Goal: Information Seeking & Learning: Learn about a topic

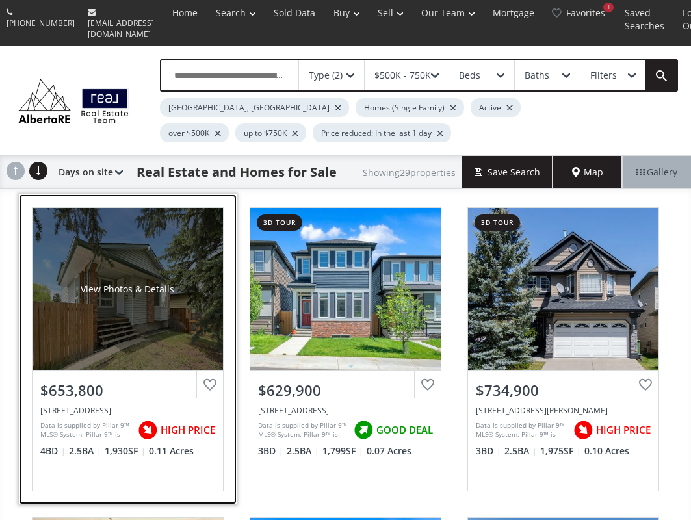
click at [159, 302] on div "View Photos & Details" at bounding box center [127, 289] width 190 height 162
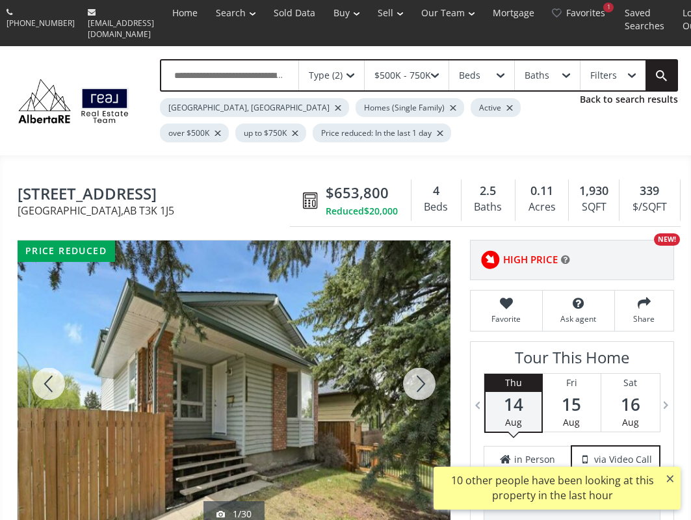
click at [406, 368] on div at bounding box center [419, 383] width 62 height 287
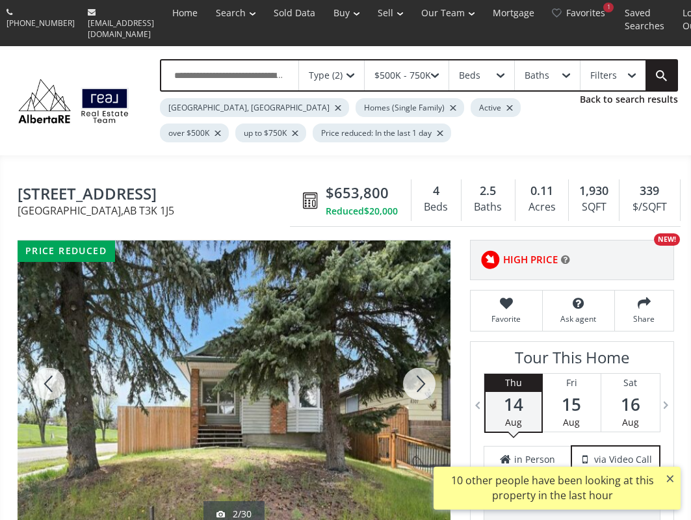
click at [406, 368] on div at bounding box center [419, 383] width 62 height 287
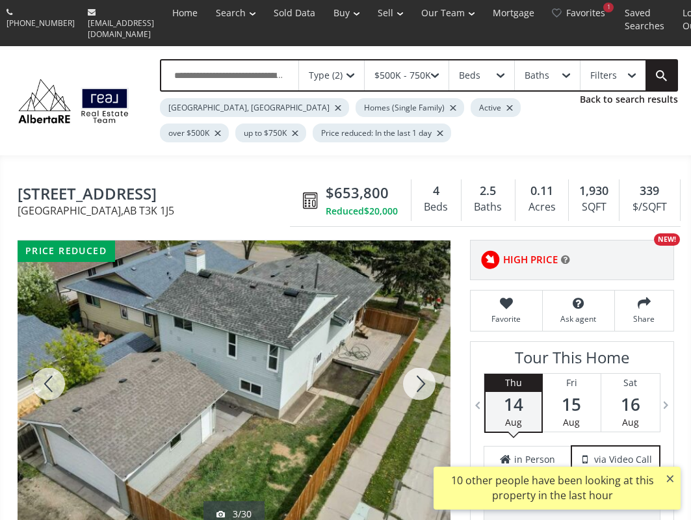
click at [406, 368] on div at bounding box center [419, 383] width 62 height 287
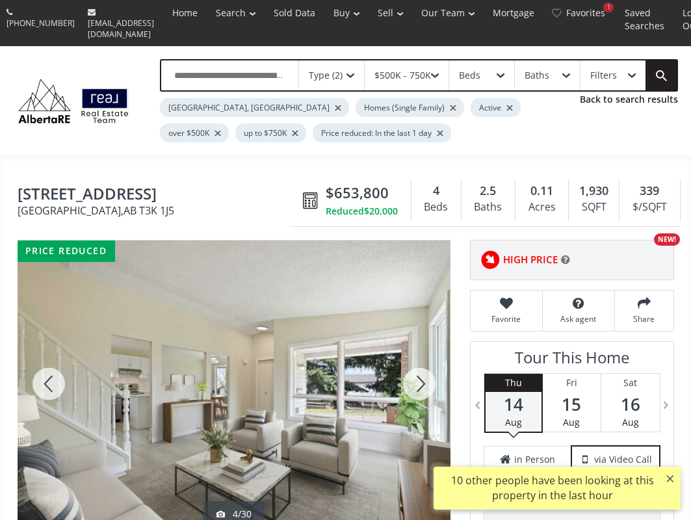
click at [406, 368] on div at bounding box center [419, 383] width 62 height 287
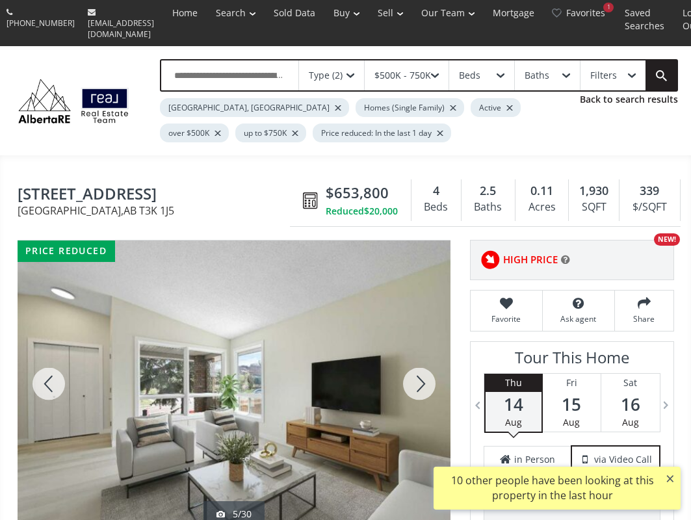
click at [406, 368] on div at bounding box center [419, 383] width 62 height 287
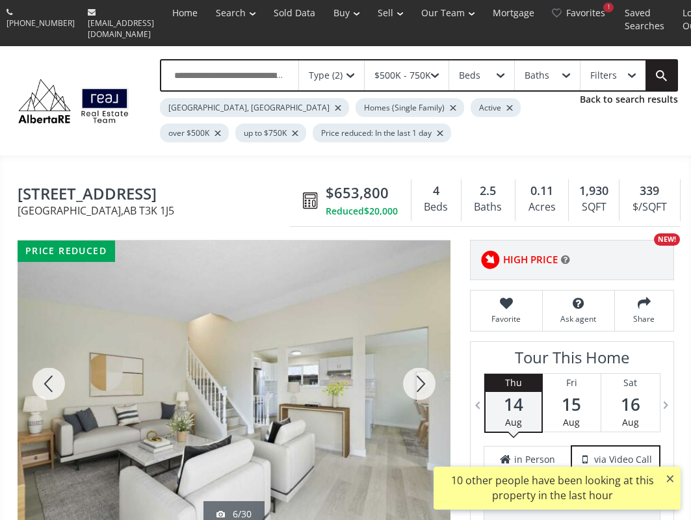
click at [406, 368] on div at bounding box center [419, 383] width 62 height 287
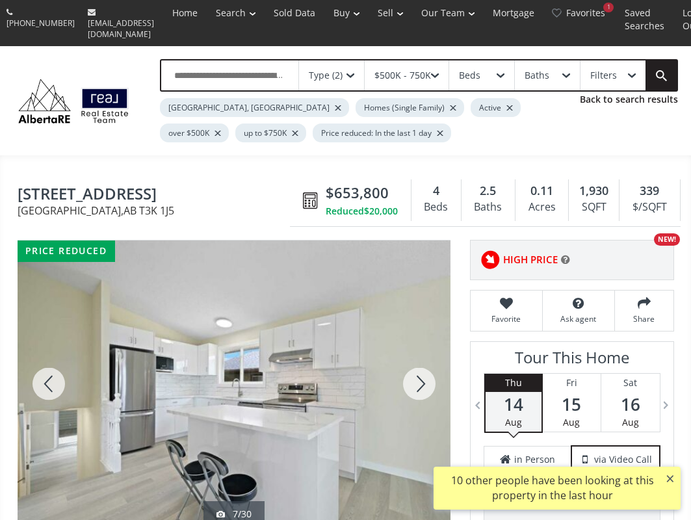
click at [406, 368] on div at bounding box center [419, 383] width 62 height 287
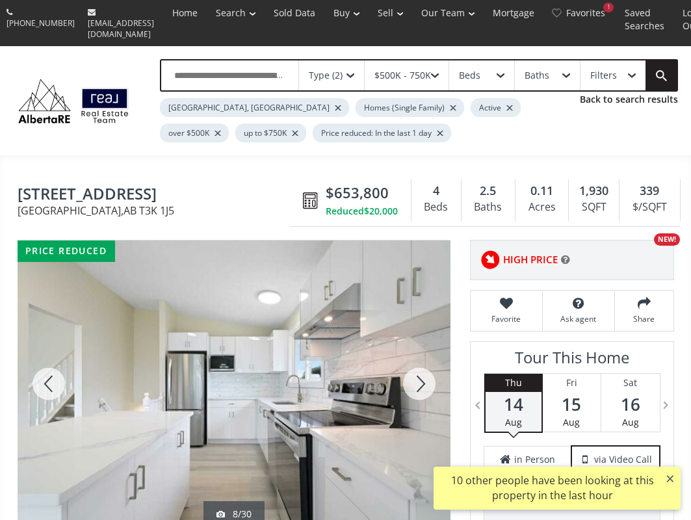
click at [406, 368] on div at bounding box center [419, 383] width 62 height 287
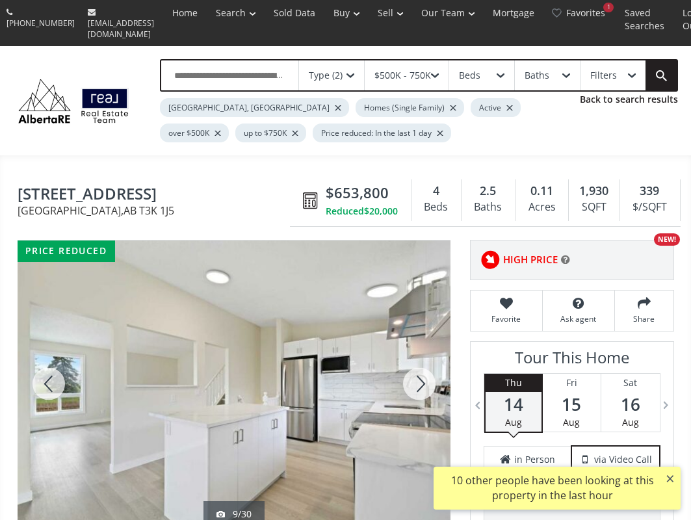
click at [406, 368] on div at bounding box center [419, 383] width 62 height 287
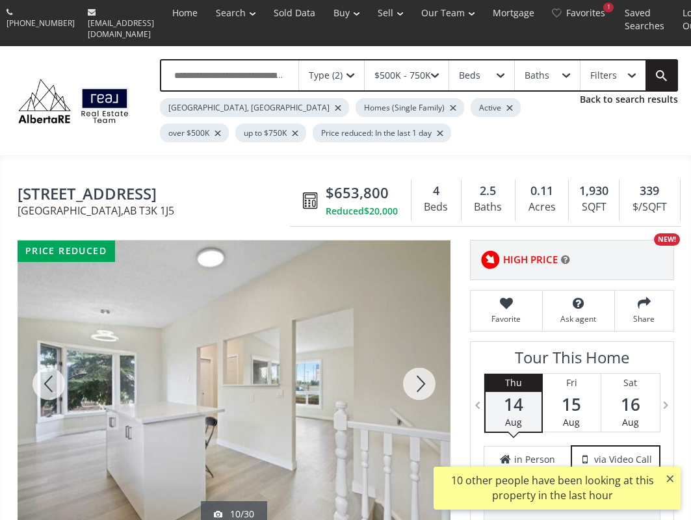
click at [406, 368] on div at bounding box center [419, 383] width 62 height 287
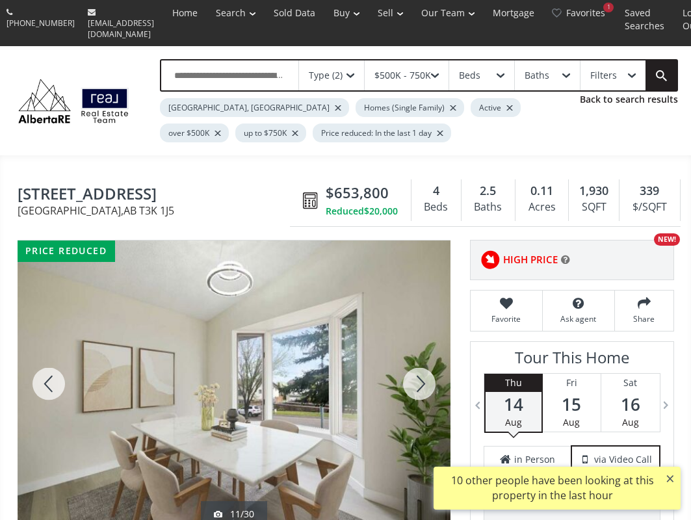
click at [406, 368] on div at bounding box center [419, 383] width 62 height 287
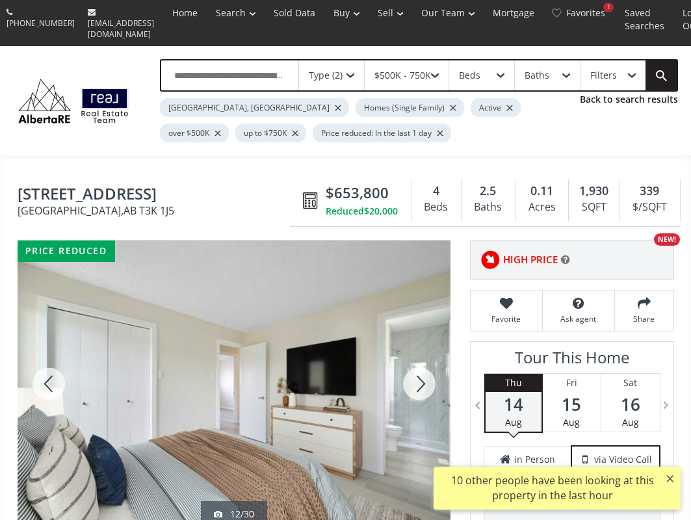
click at [406, 368] on div at bounding box center [419, 383] width 62 height 287
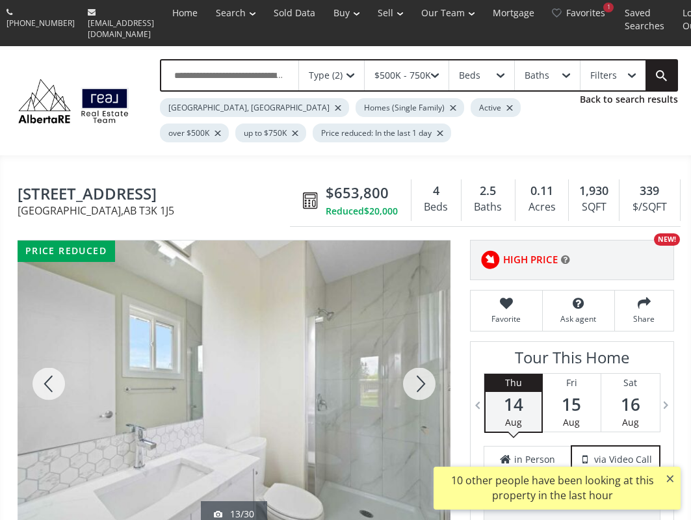
click at [406, 368] on div at bounding box center [419, 383] width 62 height 287
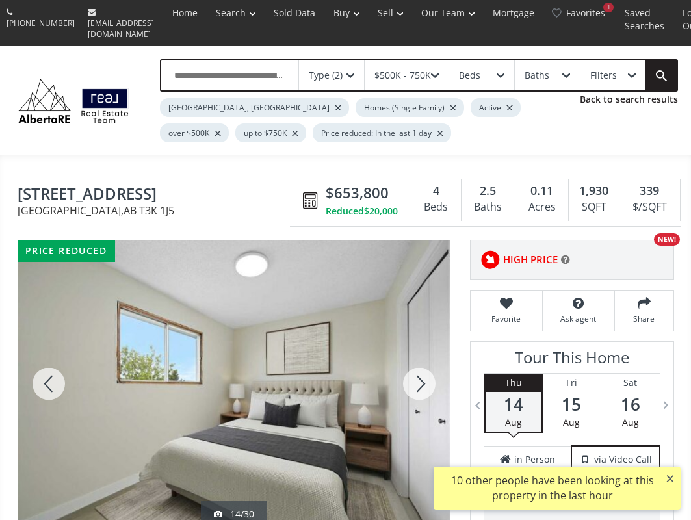
click at [406, 368] on div at bounding box center [419, 383] width 62 height 287
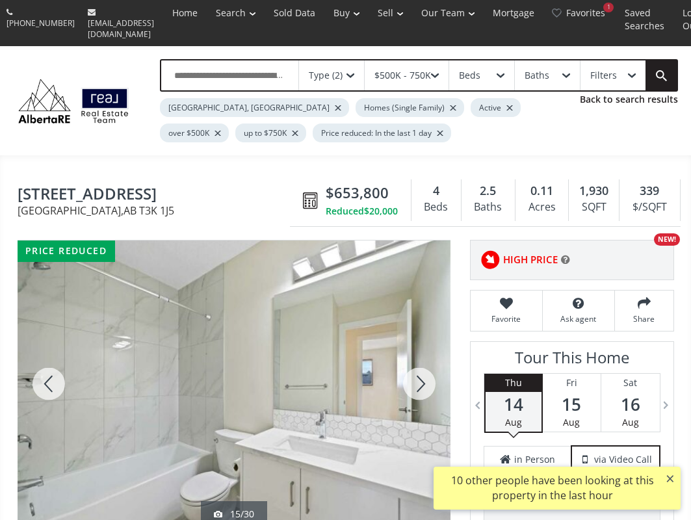
click at [406, 368] on div at bounding box center [419, 383] width 62 height 287
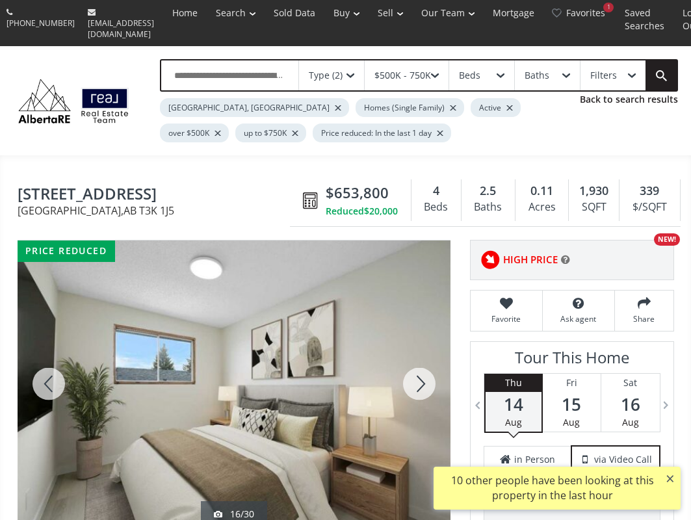
click at [405, 368] on div at bounding box center [419, 383] width 62 height 287
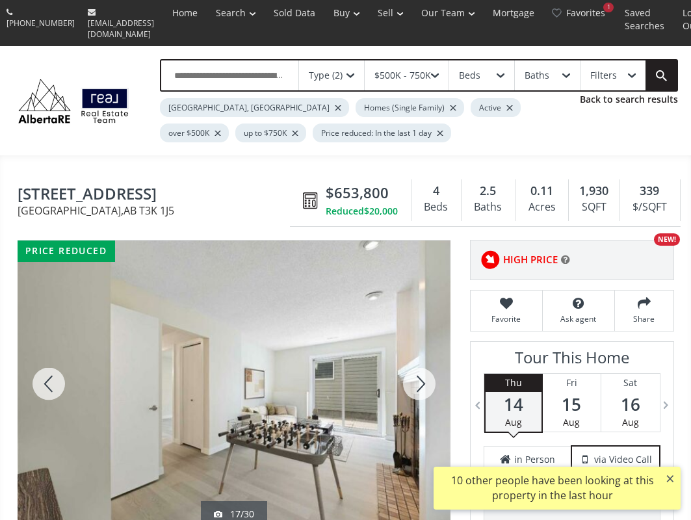
click at [405, 368] on div at bounding box center [419, 383] width 62 height 287
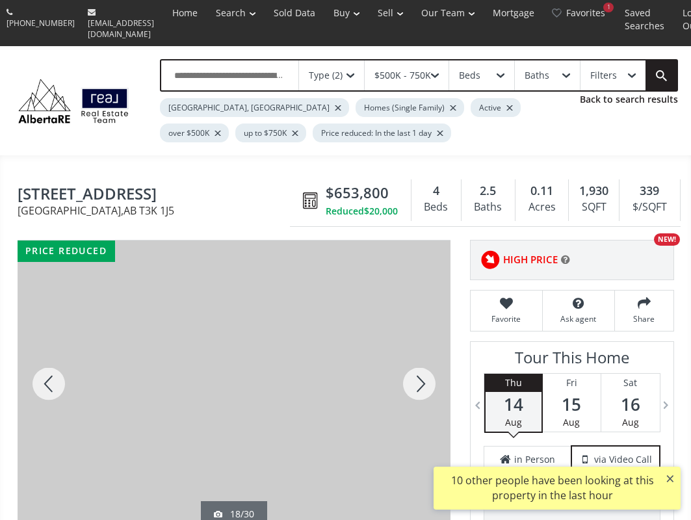
click at [404, 368] on div at bounding box center [419, 383] width 62 height 287
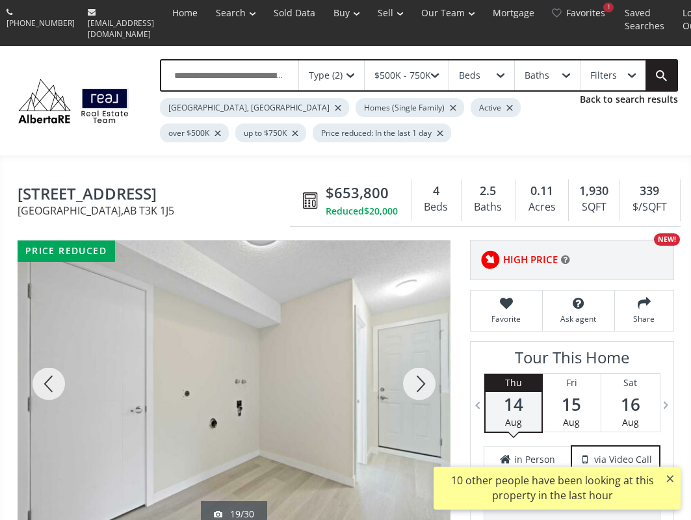
click at [404, 368] on div at bounding box center [419, 383] width 62 height 287
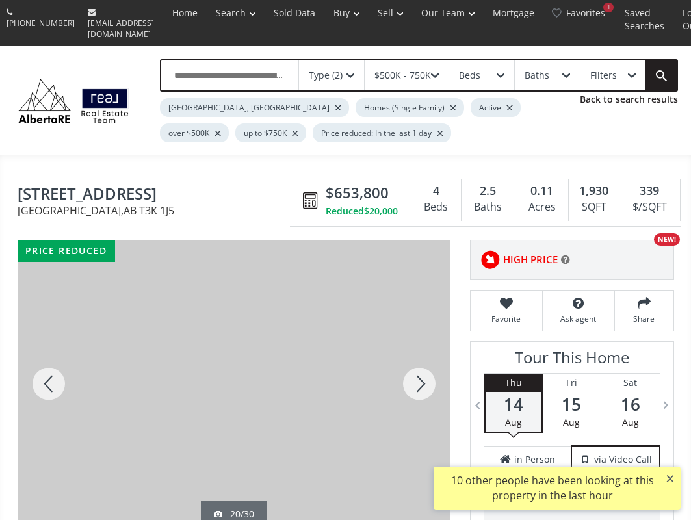
click at [54, 364] on div at bounding box center [49, 383] width 62 height 287
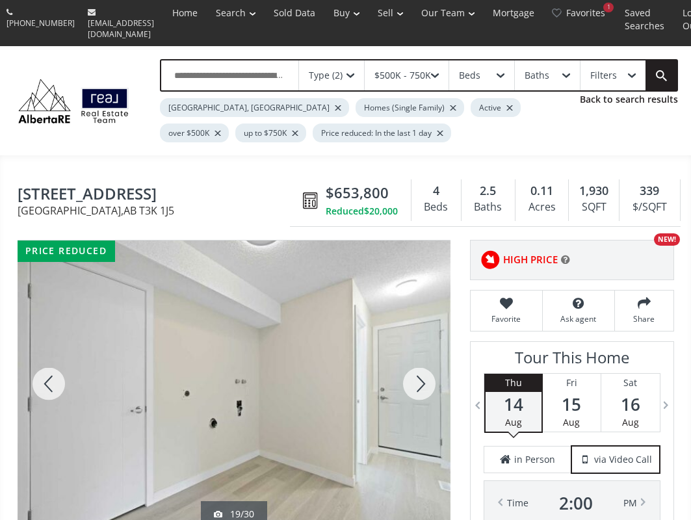
click at [209, 406] on div at bounding box center [234, 383] width 433 height 287
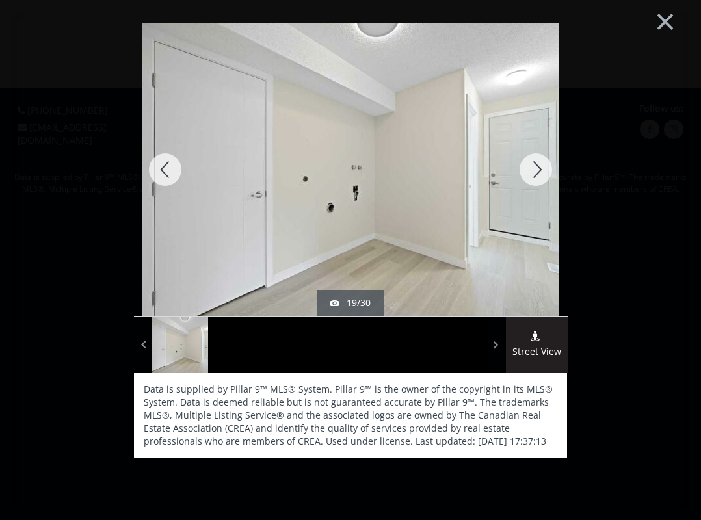
click at [532, 172] on div at bounding box center [535, 169] width 62 height 292
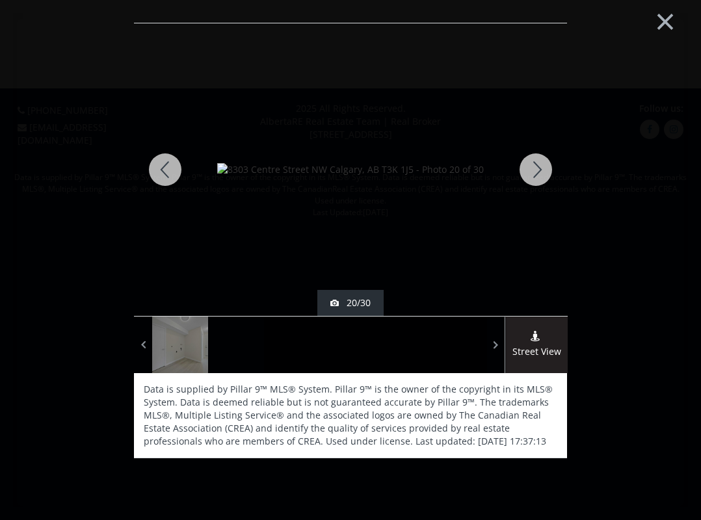
click at [532, 172] on div at bounding box center [535, 169] width 62 height 292
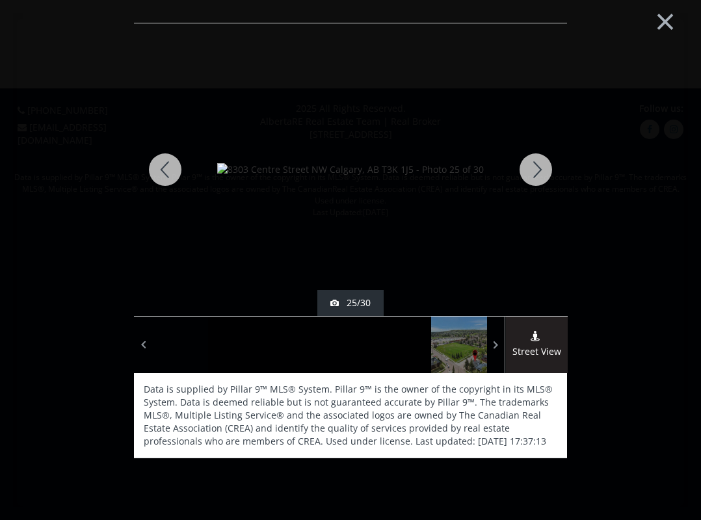
click at [532, 172] on div at bounding box center [535, 169] width 62 height 292
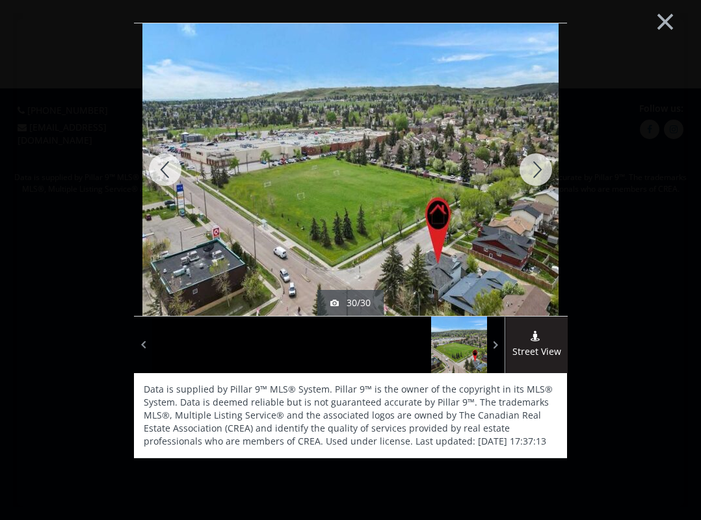
click at [532, 172] on div at bounding box center [535, 169] width 62 height 292
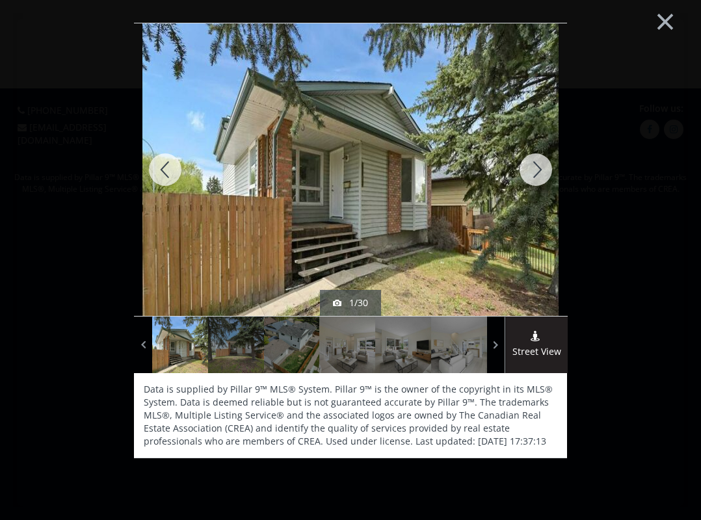
click at [532, 172] on div at bounding box center [535, 169] width 62 height 292
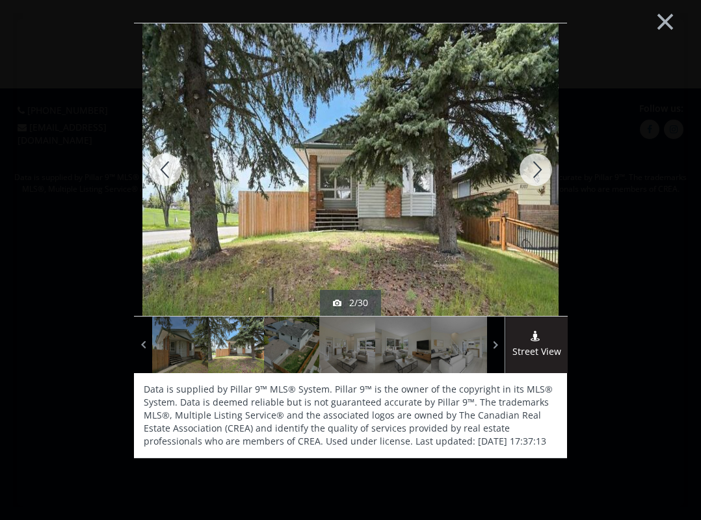
drag, startPoint x: 630, startPoint y: 261, endPoint x: 625, endPoint y: 245, distance: 16.7
click at [630, 260] on div "price reduced 2/30 Street View Data is supplied by Pillar 9™ MLS® System. Pilla…" at bounding box center [350, 265] width 656 height 484
click at [669, 17] on button "×" at bounding box center [664, 20] width 71 height 53
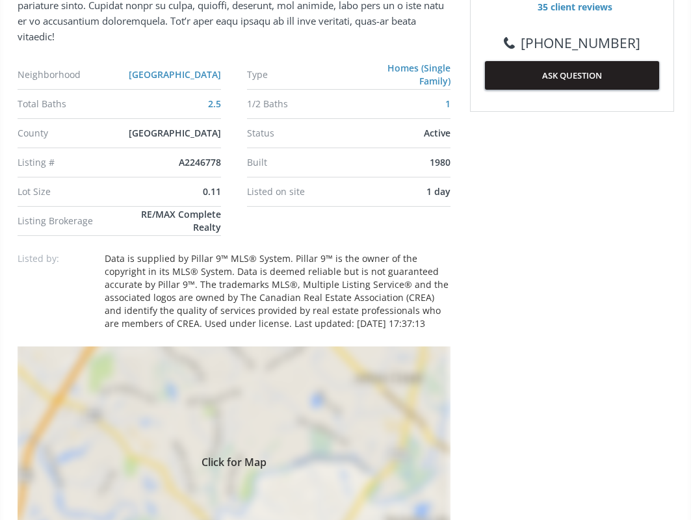
scroll to position [845, 0]
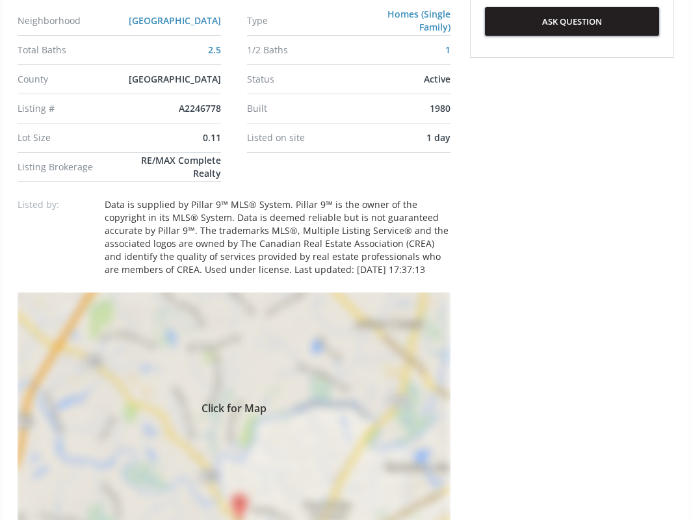
click at [244, 328] on div "Click for Map" at bounding box center [234, 405] width 433 height 227
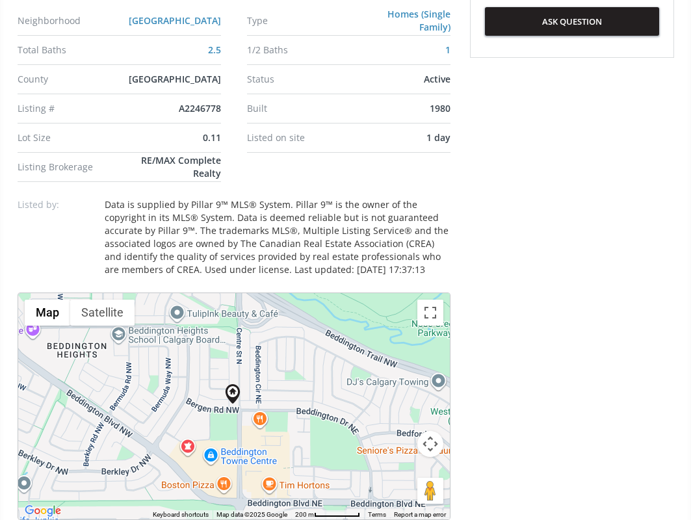
scroll to position [910, 0]
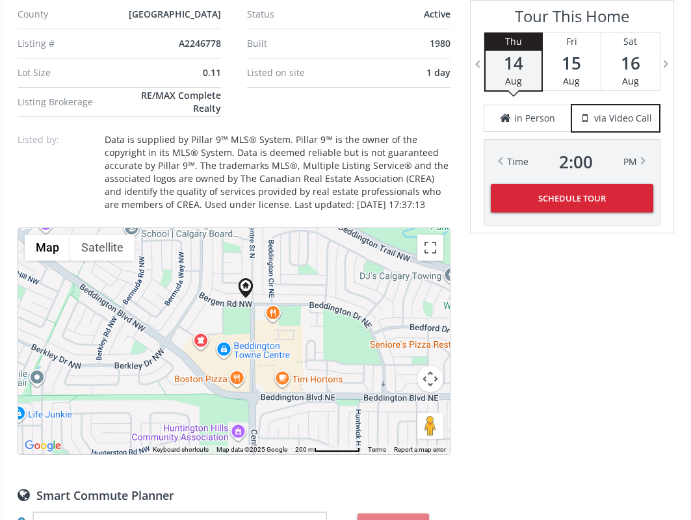
drag, startPoint x: 293, startPoint y: 355, endPoint x: 307, endPoint y: 311, distance: 46.9
click at [307, 311] on div "To navigate, press the arrow keys." at bounding box center [234, 341] width 432 height 226
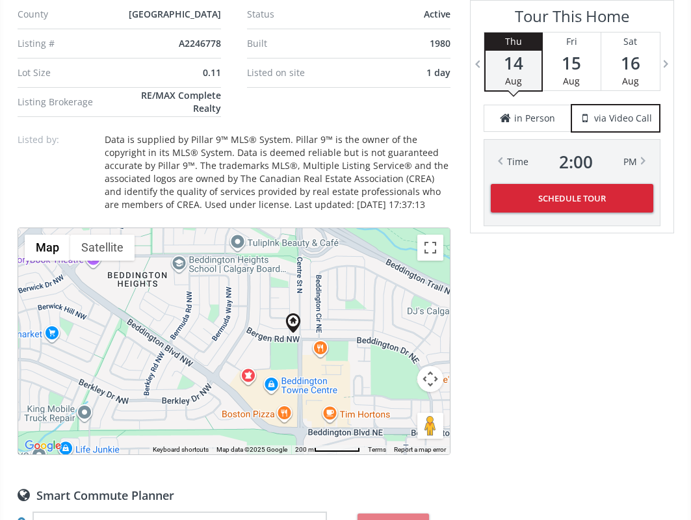
drag, startPoint x: 255, startPoint y: 333, endPoint x: 302, endPoint y: 368, distance: 58.9
click at [302, 368] on div "To navigate, press the arrow keys." at bounding box center [234, 341] width 432 height 226
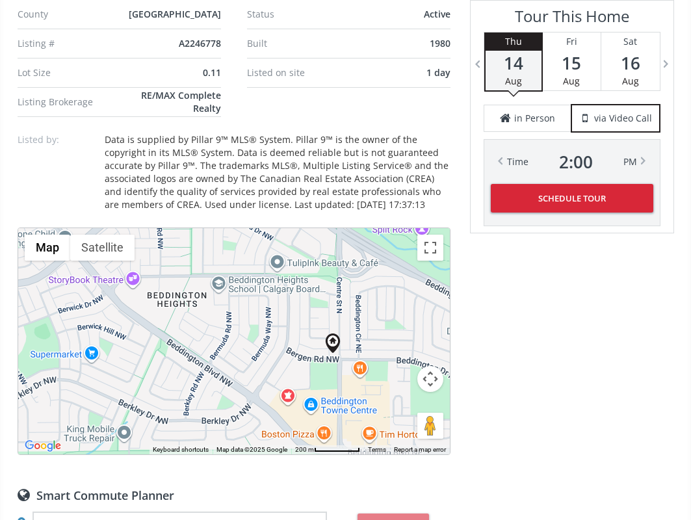
drag, startPoint x: 226, startPoint y: 332, endPoint x: 266, endPoint y: 354, distance: 45.1
click at [266, 354] on div "To navigate, press the arrow keys." at bounding box center [234, 341] width 432 height 226
click at [132, 274] on div "To navigate, press the arrow keys." at bounding box center [234, 341] width 432 height 226
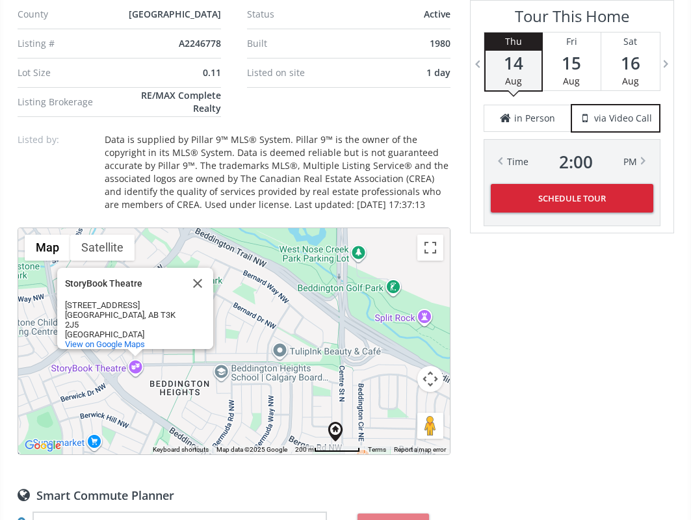
click at [200, 273] on button "Close" at bounding box center [197, 283] width 31 height 31
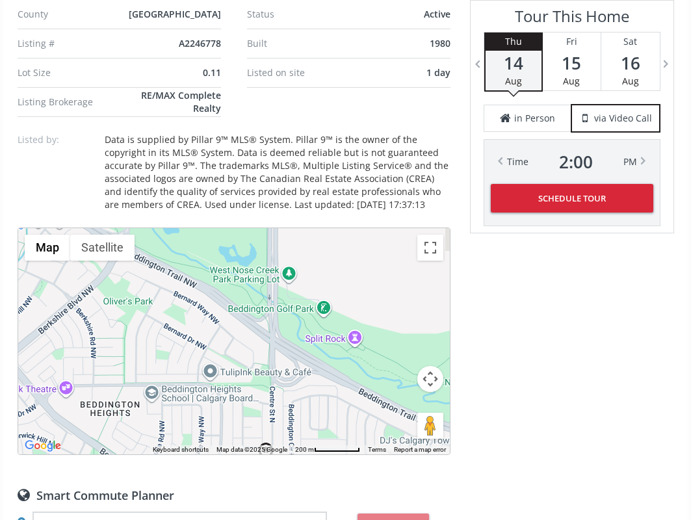
drag, startPoint x: 272, startPoint y: 324, endPoint x: 199, endPoint y: 344, distance: 76.2
click at [199, 346] on div "To navigate, press the arrow keys." at bounding box center [234, 341] width 432 height 226
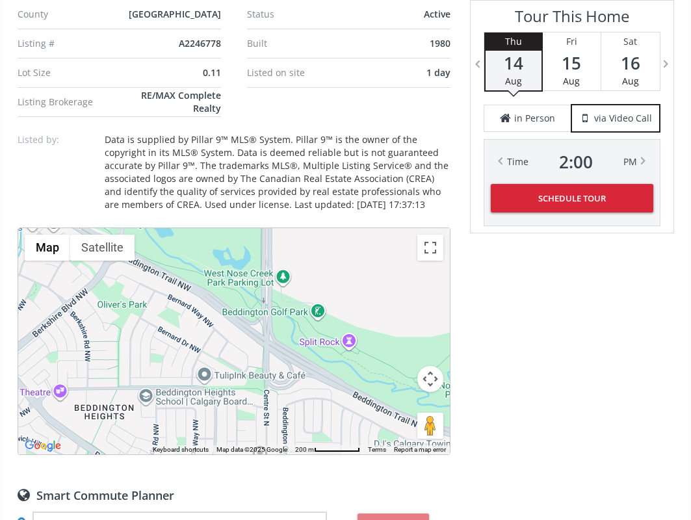
click at [316, 305] on div "To navigate, press the arrow keys." at bounding box center [234, 341] width 432 height 226
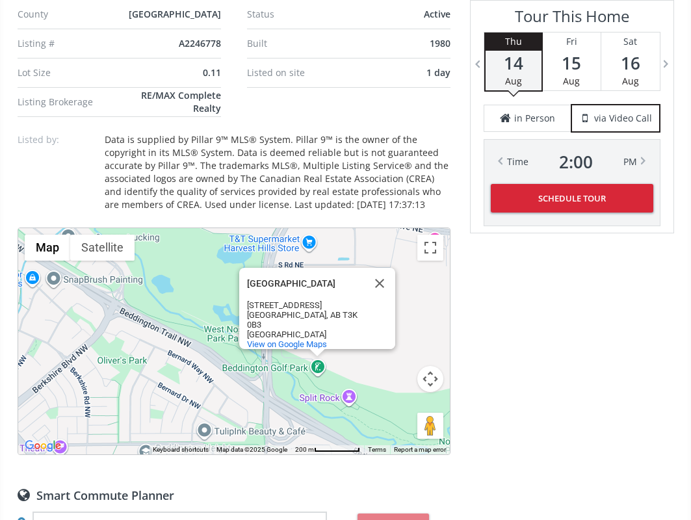
click at [290, 279] on div "[GEOGRAPHIC_DATA]" at bounding box center [305, 284] width 117 height 10
click at [292, 339] on span "View on Google Maps" at bounding box center [287, 344] width 80 height 10
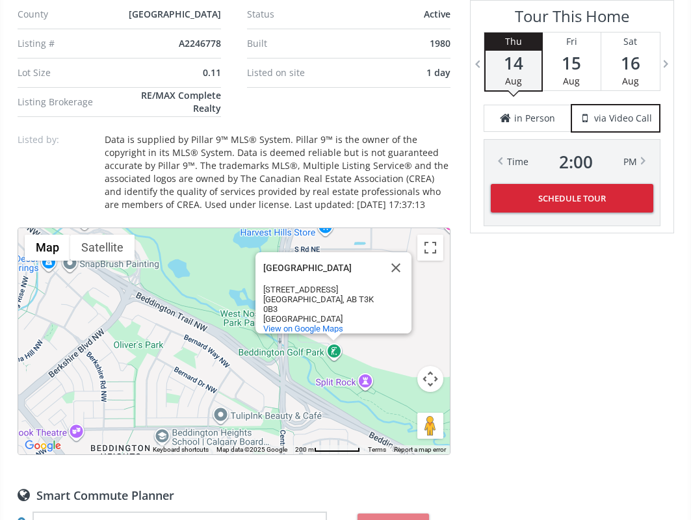
drag, startPoint x: 224, startPoint y: 372, endPoint x: 239, endPoint y: 277, distance: 96.7
click at [239, 278] on div "To navigate, press the arrow keys. [GEOGRAPHIC_DATA] [STREET_ADDRESS] View on G…" at bounding box center [234, 341] width 432 height 226
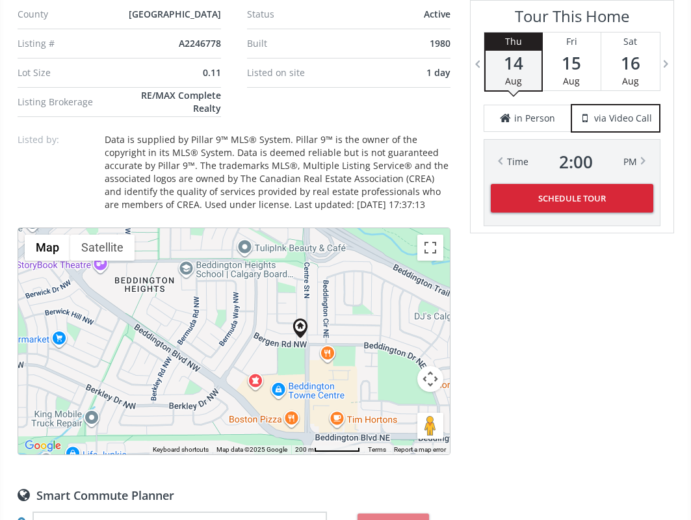
drag, startPoint x: 223, startPoint y: 376, endPoint x: 242, endPoint y: 309, distance: 69.5
click at [241, 311] on div "To navigate, press the arrow keys. [GEOGRAPHIC_DATA] [STREET_ADDRESS] View on G…" at bounding box center [234, 341] width 432 height 226
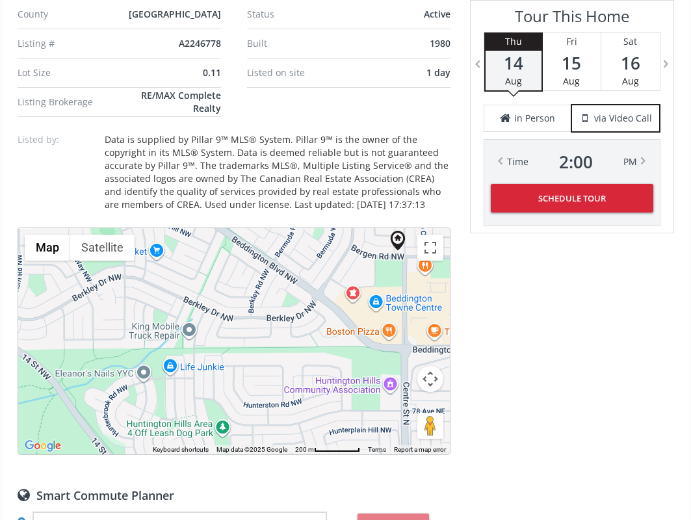
drag, startPoint x: 225, startPoint y: 329, endPoint x: 298, endPoint y: 218, distance: 133.2
click at [298, 218] on div "Neighborhood [GEOGRAPHIC_DATA] Type Homes (Single Family) Total Baths 2.5 1/2 B…" at bounding box center [234, 411] width 433 height 1440
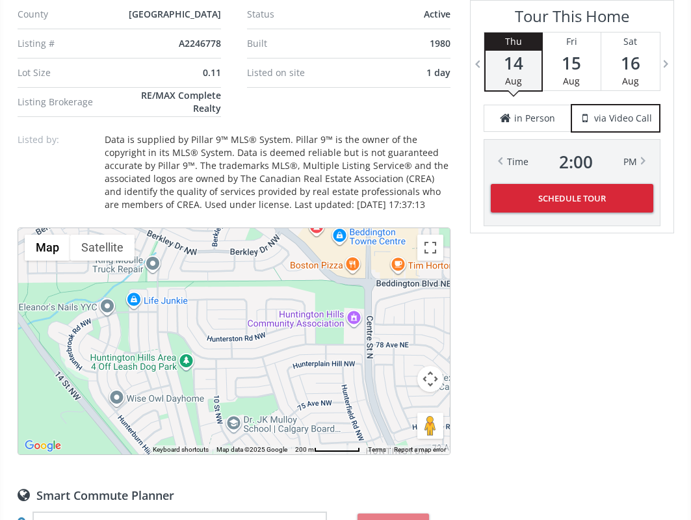
drag, startPoint x: 267, startPoint y: 355, endPoint x: 252, endPoint y: 268, distance: 88.4
click at [253, 271] on div "To navigate, press the arrow keys. [GEOGRAPHIC_DATA] [STREET_ADDRESS] View on G…" at bounding box center [234, 341] width 432 height 226
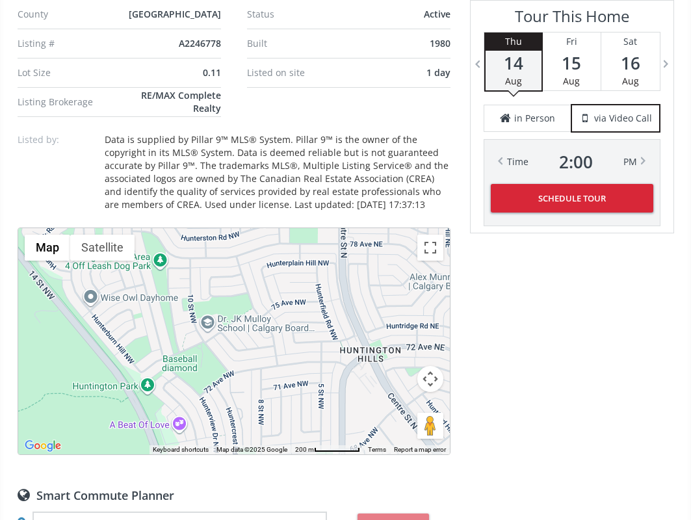
drag, startPoint x: 283, startPoint y: 362, endPoint x: 236, endPoint y: 298, distance: 79.9
click at [242, 303] on div "To navigate, press the arrow keys. [GEOGRAPHIC_DATA] [STREET_ADDRESS] View on G…" at bounding box center [234, 341] width 432 height 226
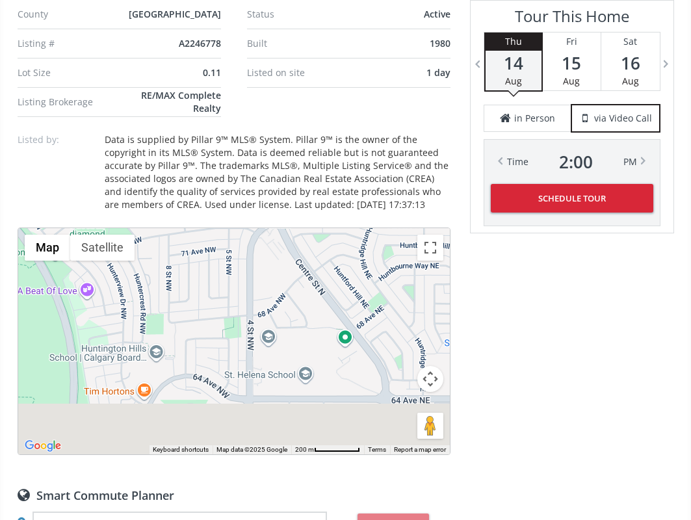
drag, startPoint x: 256, startPoint y: 354, endPoint x: 226, endPoint y: 285, distance: 74.5
click at [228, 283] on div "To navigate, press the arrow keys. [GEOGRAPHIC_DATA] [STREET_ADDRESS] View on G…" at bounding box center [234, 341] width 432 height 226
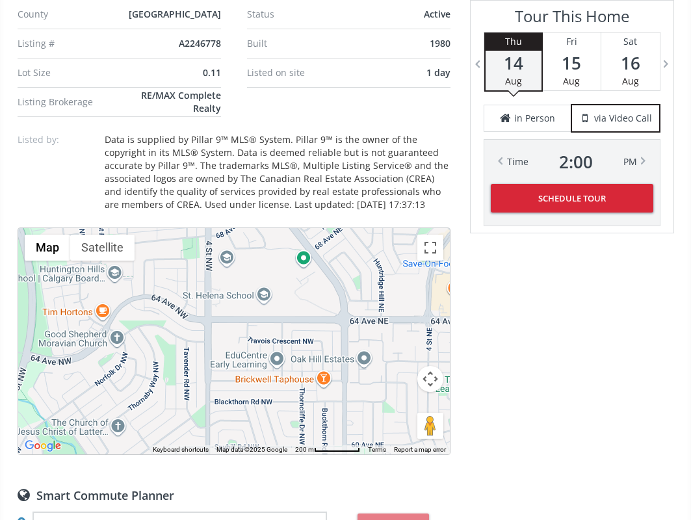
drag, startPoint x: 265, startPoint y: 371, endPoint x: 256, endPoint y: 313, distance: 58.6
click at [257, 317] on div "To navigate, press the arrow keys. [GEOGRAPHIC_DATA] [STREET_ADDRESS] View on G…" at bounding box center [234, 341] width 432 height 226
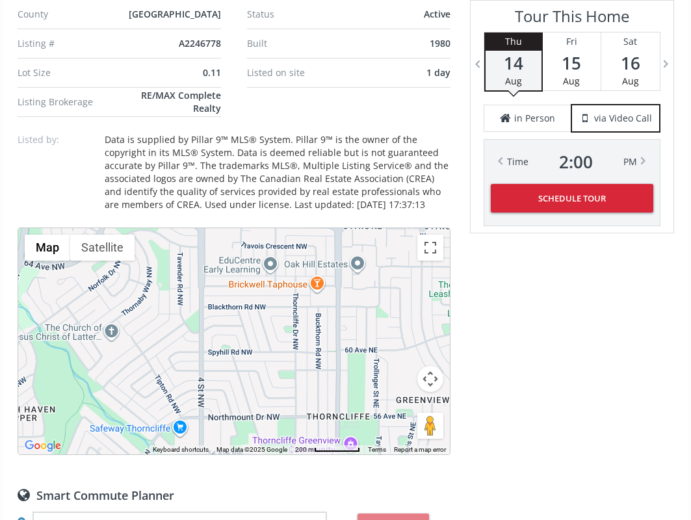
drag, startPoint x: 232, startPoint y: 354, endPoint x: 234, endPoint y: 271, distance: 83.2
click at [235, 274] on div "To navigate, press the arrow keys. [GEOGRAPHIC_DATA] [STREET_ADDRESS] View on G…" at bounding box center [234, 341] width 432 height 226
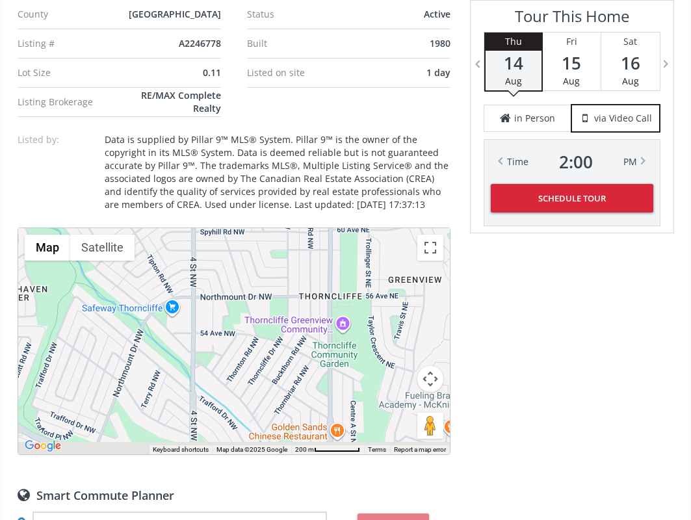
drag, startPoint x: 228, startPoint y: 362, endPoint x: 222, endPoint y: 316, distance: 46.5
click at [222, 316] on div "To navigate, press the arrow keys. [GEOGRAPHIC_DATA] [STREET_ADDRESS] View on G…" at bounding box center [234, 341] width 432 height 226
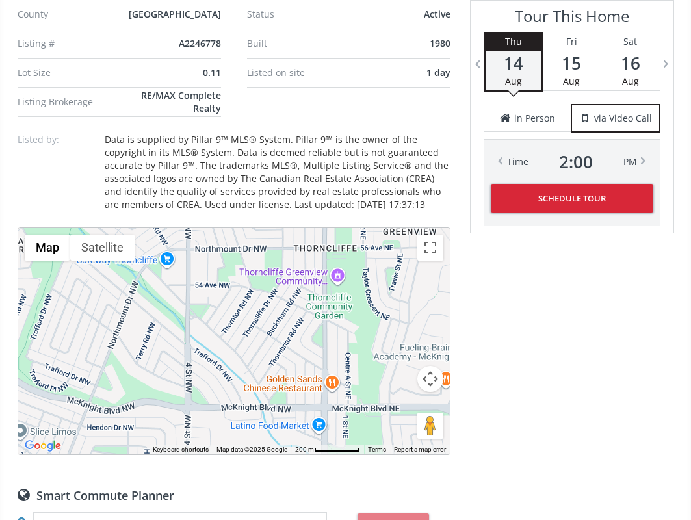
drag, startPoint x: 225, startPoint y: 381, endPoint x: 220, endPoint y: 316, distance: 65.8
click at [220, 316] on div "To navigate, press the arrow keys. [GEOGRAPHIC_DATA] [STREET_ADDRESS] View on G…" at bounding box center [234, 341] width 432 height 226
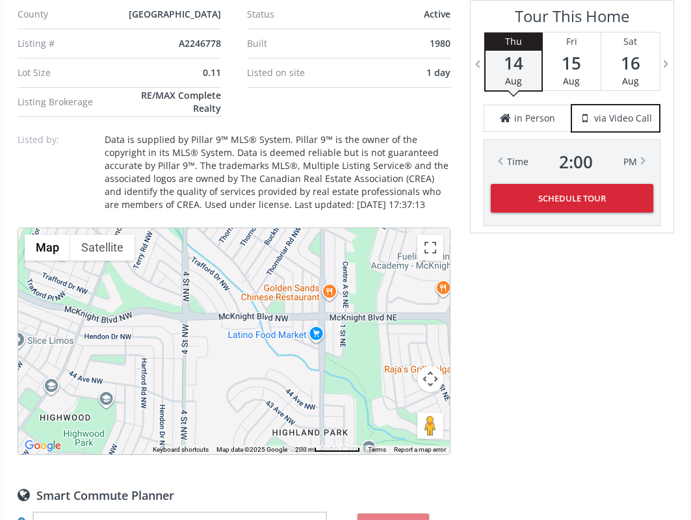
drag, startPoint x: 220, startPoint y: 376, endPoint x: 227, endPoint y: 320, distance: 56.3
click at [226, 322] on div "To navigate, press the arrow keys. [GEOGRAPHIC_DATA] [STREET_ADDRESS] View on G…" at bounding box center [234, 341] width 432 height 226
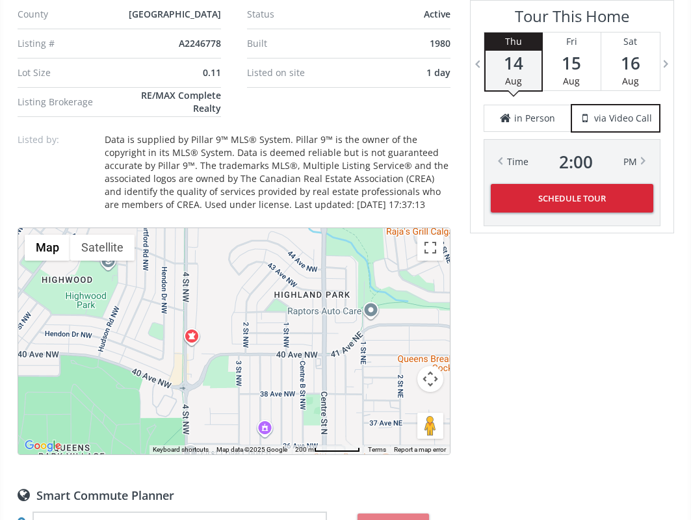
drag, startPoint x: 272, startPoint y: 380, endPoint x: 265, endPoint y: 300, distance: 80.2
click at [266, 302] on div "To navigate, press the arrow keys. [GEOGRAPHIC_DATA] [STREET_ADDRESS] View on G…" at bounding box center [234, 341] width 432 height 226
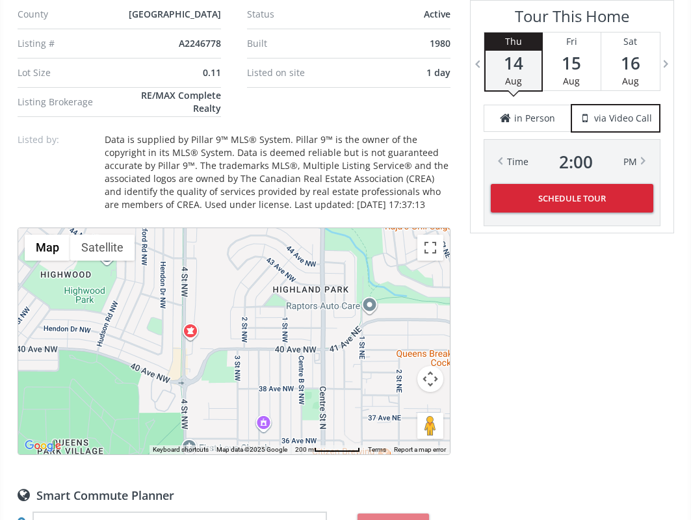
drag, startPoint x: 269, startPoint y: 372, endPoint x: 268, endPoint y: 283, distance: 89.0
click at [270, 294] on div "To navigate, press the arrow keys. [GEOGRAPHIC_DATA] [STREET_ADDRESS] View on G…" at bounding box center [234, 341] width 432 height 226
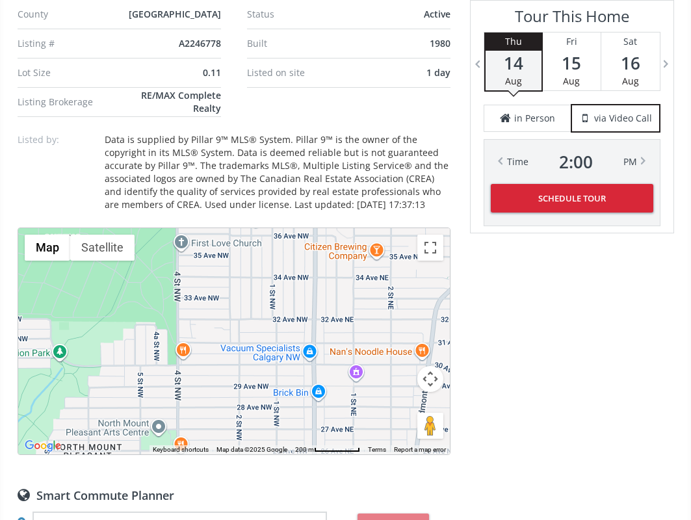
drag, startPoint x: 259, startPoint y: 375, endPoint x: 253, endPoint y: 310, distance: 65.3
click at [254, 313] on div "To navigate, press the arrow keys. [GEOGRAPHIC_DATA] [STREET_ADDRESS] View on G…" at bounding box center [234, 341] width 432 height 226
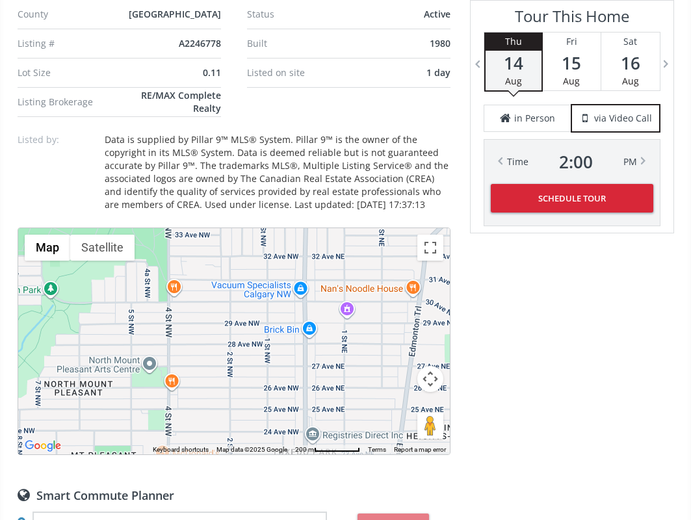
drag, startPoint x: 246, startPoint y: 361, endPoint x: 235, endPoint y: 311, distance: 51.9
click at [235, 313] on div "To navigate, press the arrow keys. [GEOGRAPHIC_DATA] [STREET_ADDRESS] View on G…" at bounding box center [234, 341] width 432 height 226
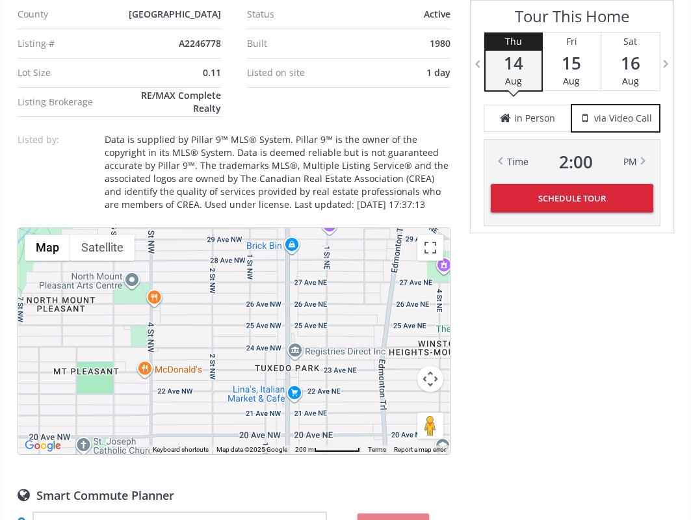
drag, startPoint x: 239, startPoint y: 377, endPoint x: 239, endPoint y: 311, distance: 66.3
click at [239, 311] on div "To navigate, press the arrow keys. [GEOGRAPHIC_DATA] [STREET_ADDRESS] View on G…" at bounding box center [234, 341] width 432 height 226
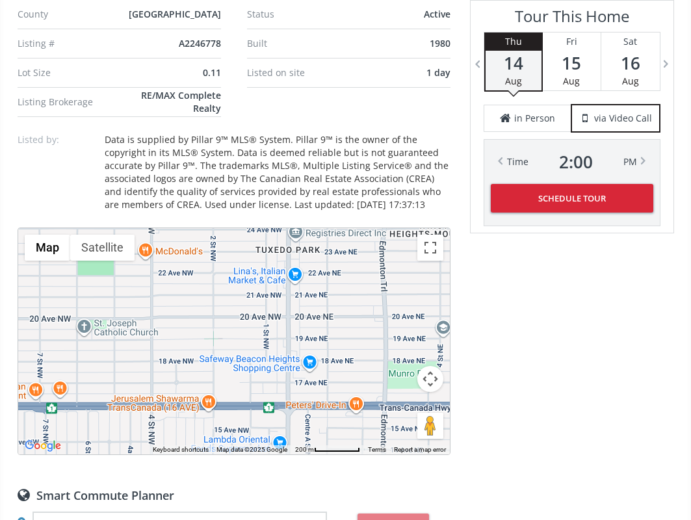
drag, startPoint x: 224, startPoint y: 355, endPoint x: 227, endPoint y: 320, distance: 34.6
click at [227, 320] on div "To navigate, press the arrow keys. [GEOGRAPHIC_DATA] [STREET_ADDRESS] View on G…" at bounding box center [234, 341] width 432 height 226
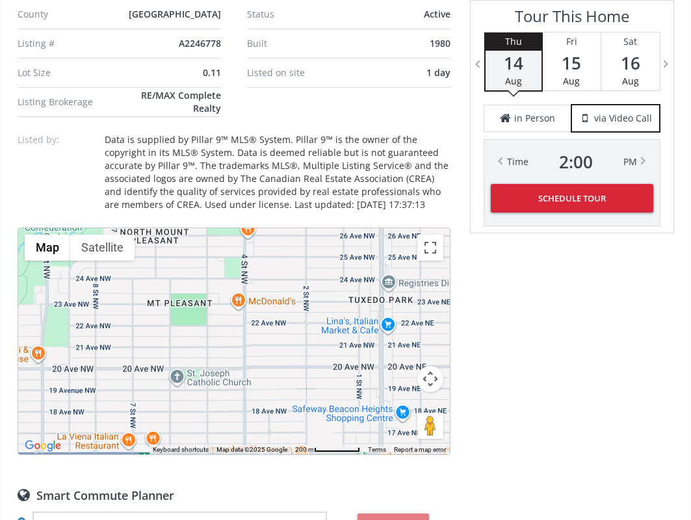
drag, startPoint x: 229, startPoint y: 328, endPoint x: 326, endPoint y: 196, distance: 164.0
click at [322, 385] on div "To navigate, press the arrow keys. [GEOGRAPHIC_DATA] [STREET_ADDRESS] View on G…" at bounding box center [234, 341] width 432 height 226
